Goal: Task Accomplishment & Management: Use online tool/utility

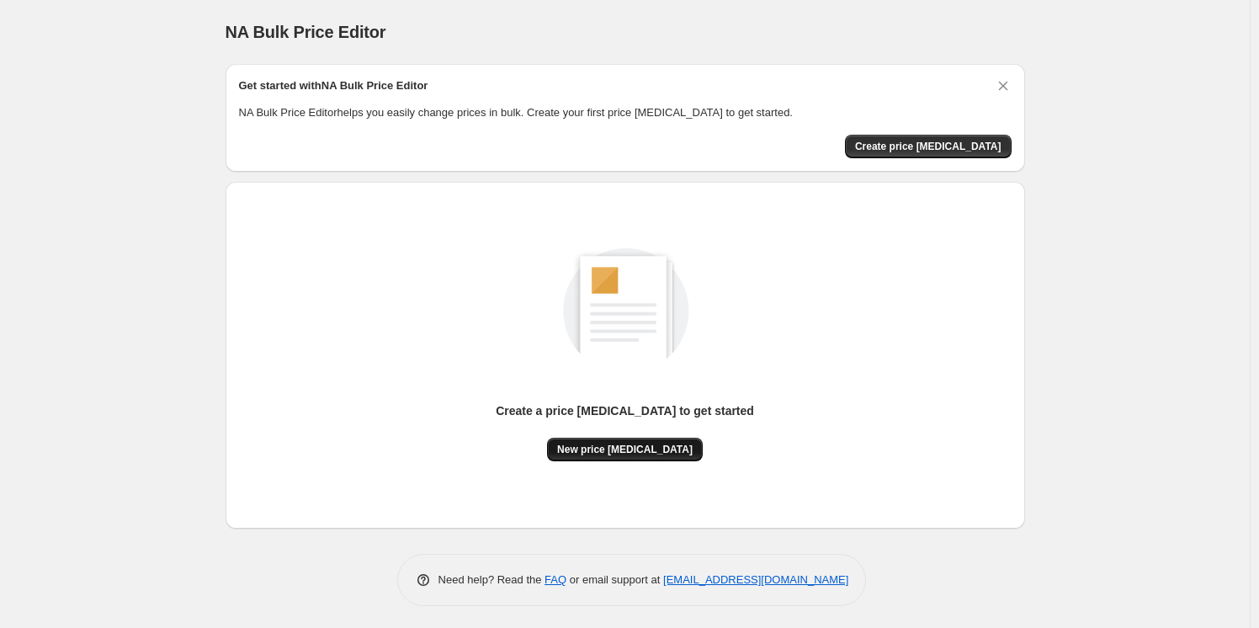
click at [599, 450] on span "New price [MEDICAL_DATA]" at bounding box center [625, 449] width 136 height 13
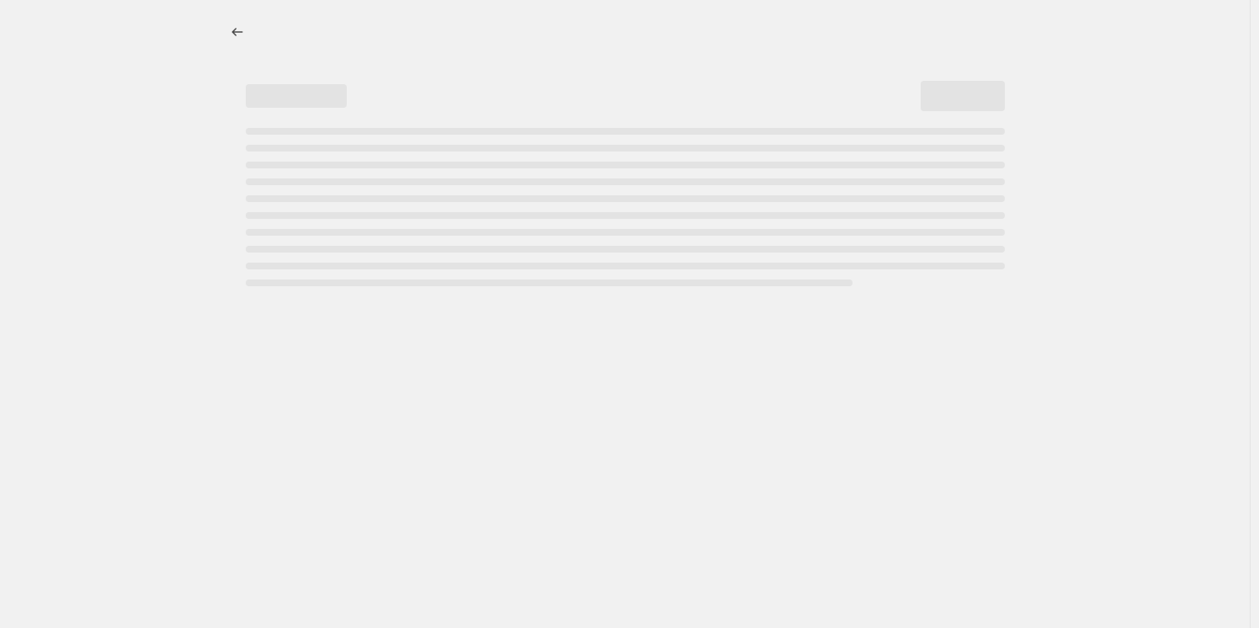
select select "percentage"
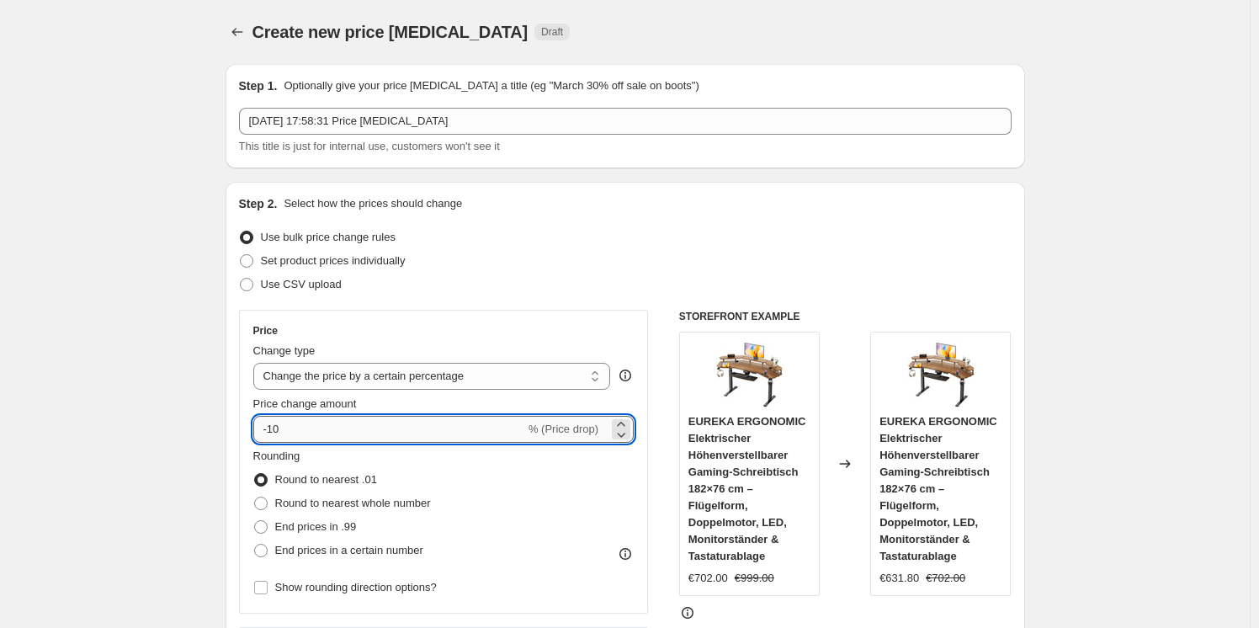
click at [361, 428] on input "-10" at bounding box center [389, 429] width 272 height 27
type input "-1"
type input "-30"
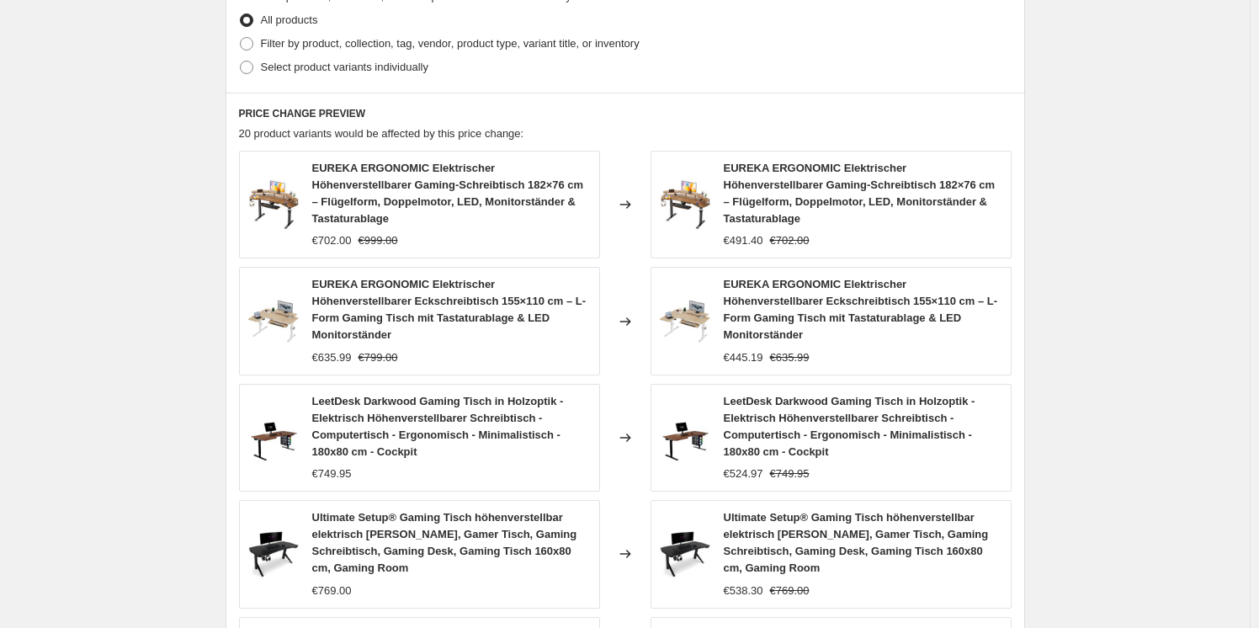
scroll to position [1198, 0]
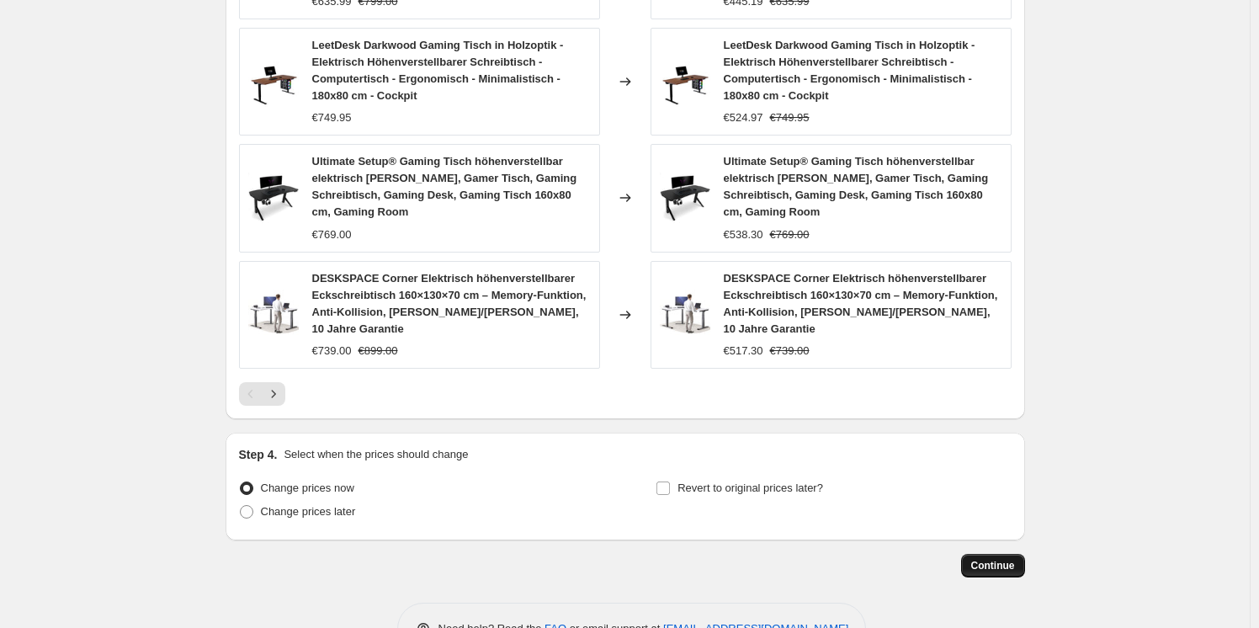
click at [982, 554] on button "Continue" at bounding box center [993, 566] width 64 height 24
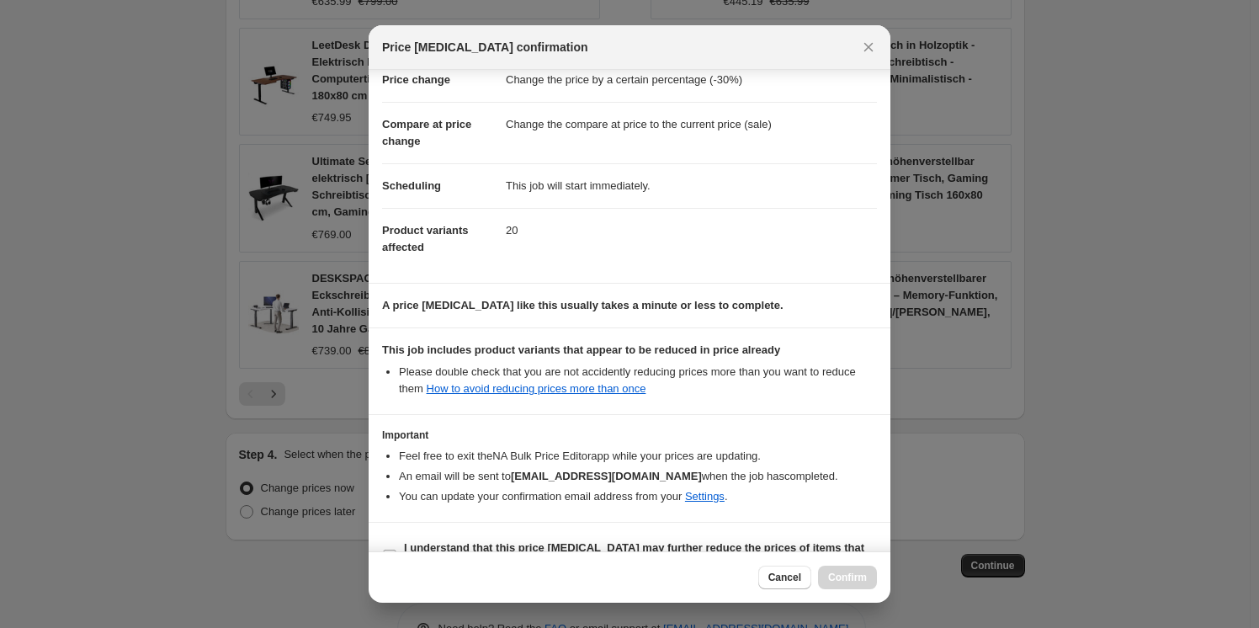
scroll to position [79, 0]
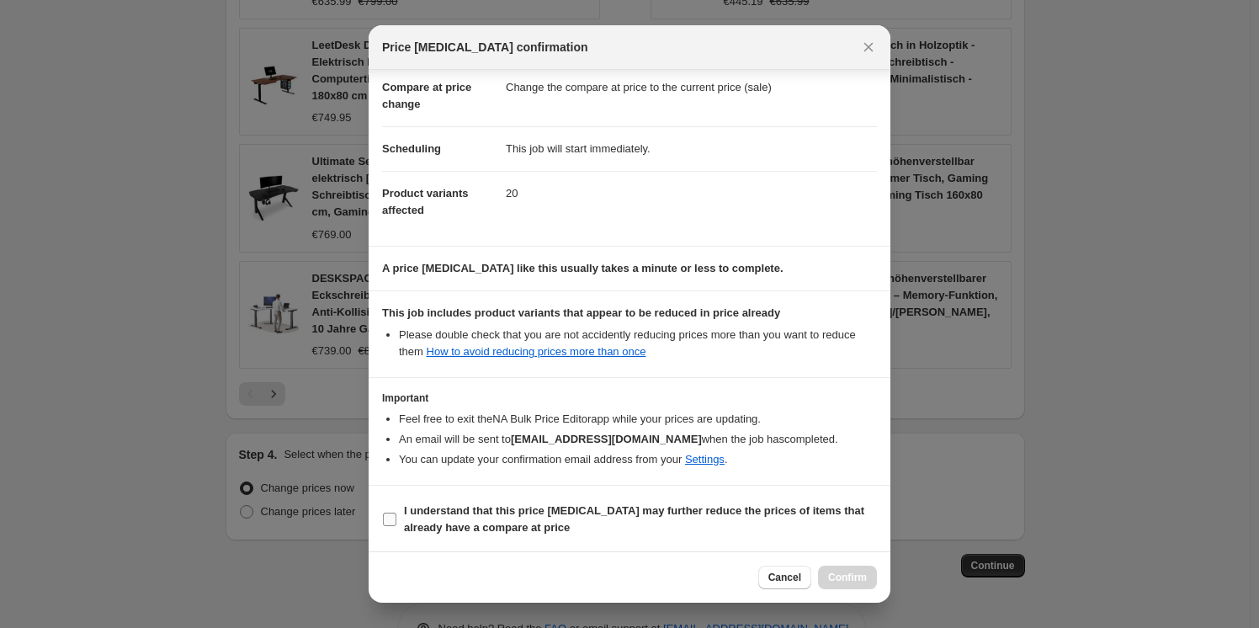
click at [391, 517] on input "I understand that this price [MEDICAL_DATA] may further reduce the prices of it…" at bounding box center [389, 519] width 13 height 13
checkbox input "true"
click at [855, 581] on span "Confirm" at bounding box center [847, 577] width 39 height 13
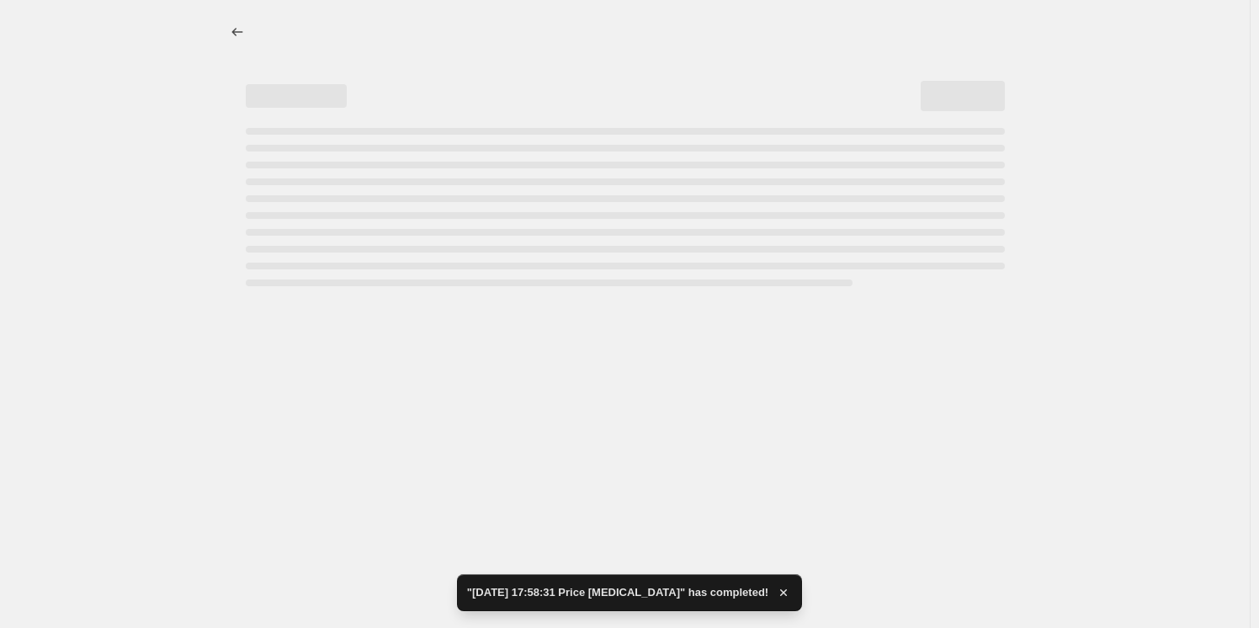
select select "percentage"
